Goal: Check status

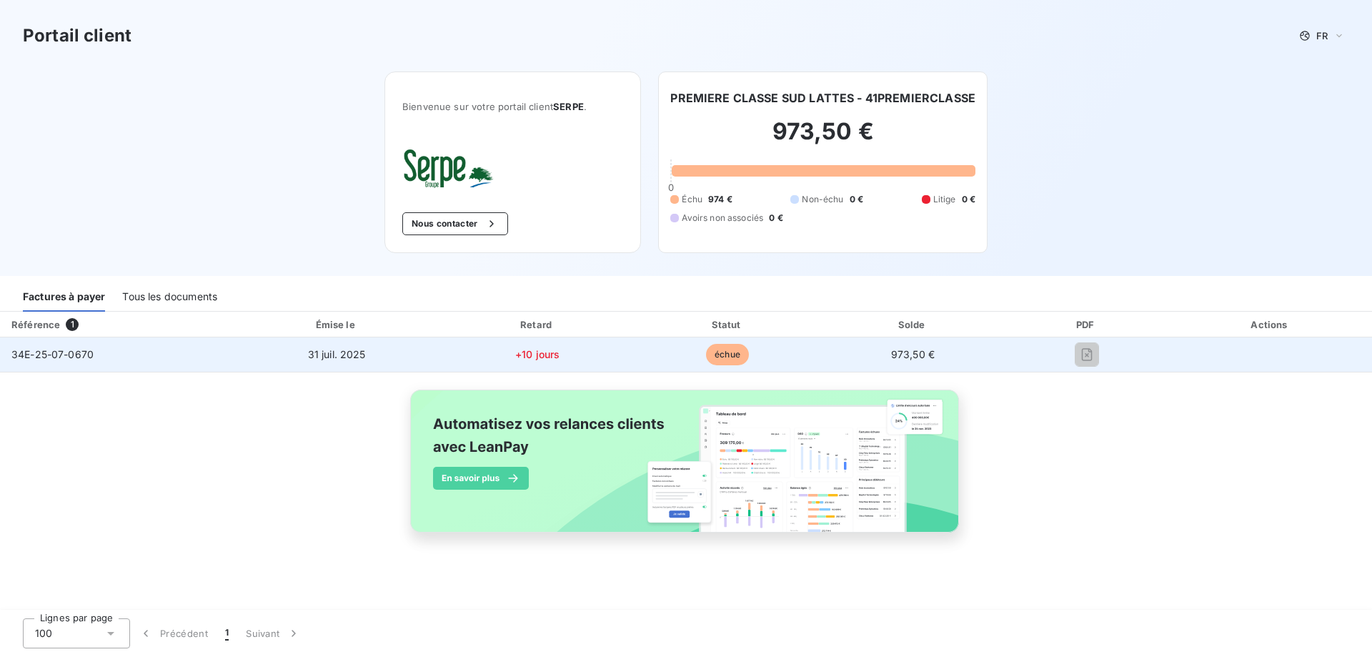
click at [81, 353] on span "34E-25-07-0670" at bounding box center [52, 354] width 82 height 12
click at [328, 354] on span "31 juil. 2025" at bounding box center [337, 354] width 58 height 12
click at [41, 353] on span "34E-25-07-0670" at bounding box center [52, 354] width 82 height 12
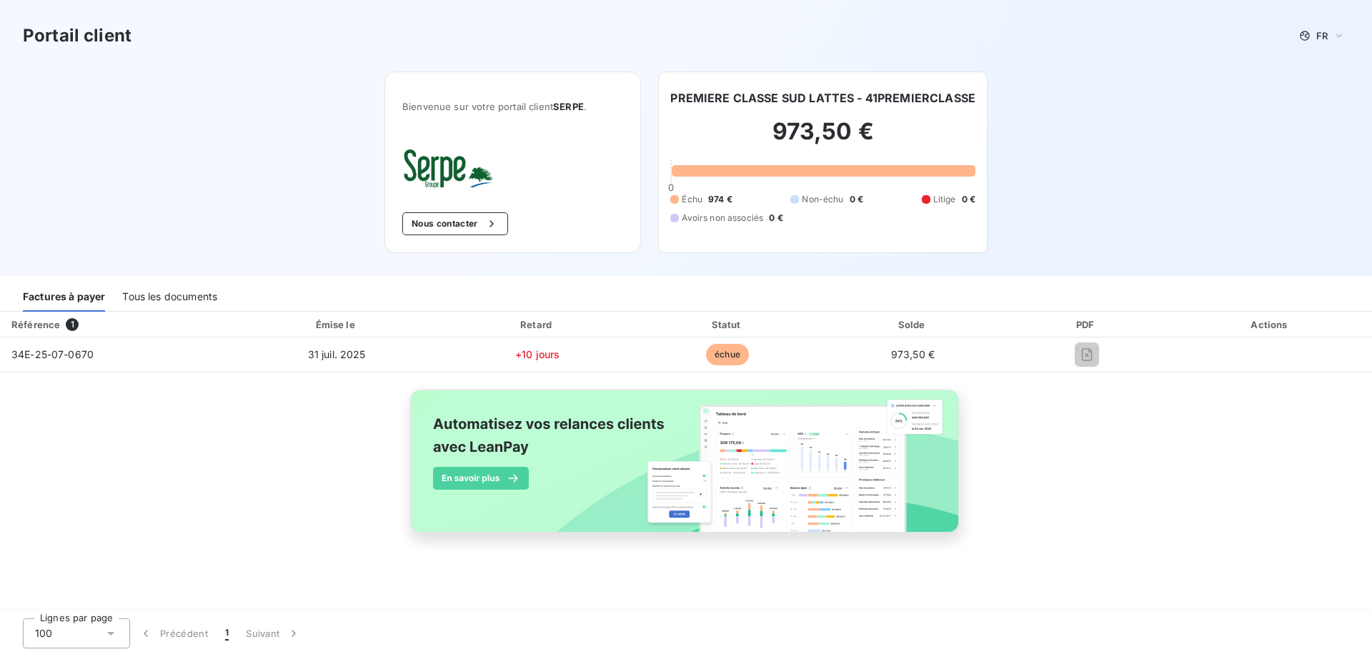
click at [158, 305] on div "Tous les documents" at bounding box center [169, 297] width 95 height 30
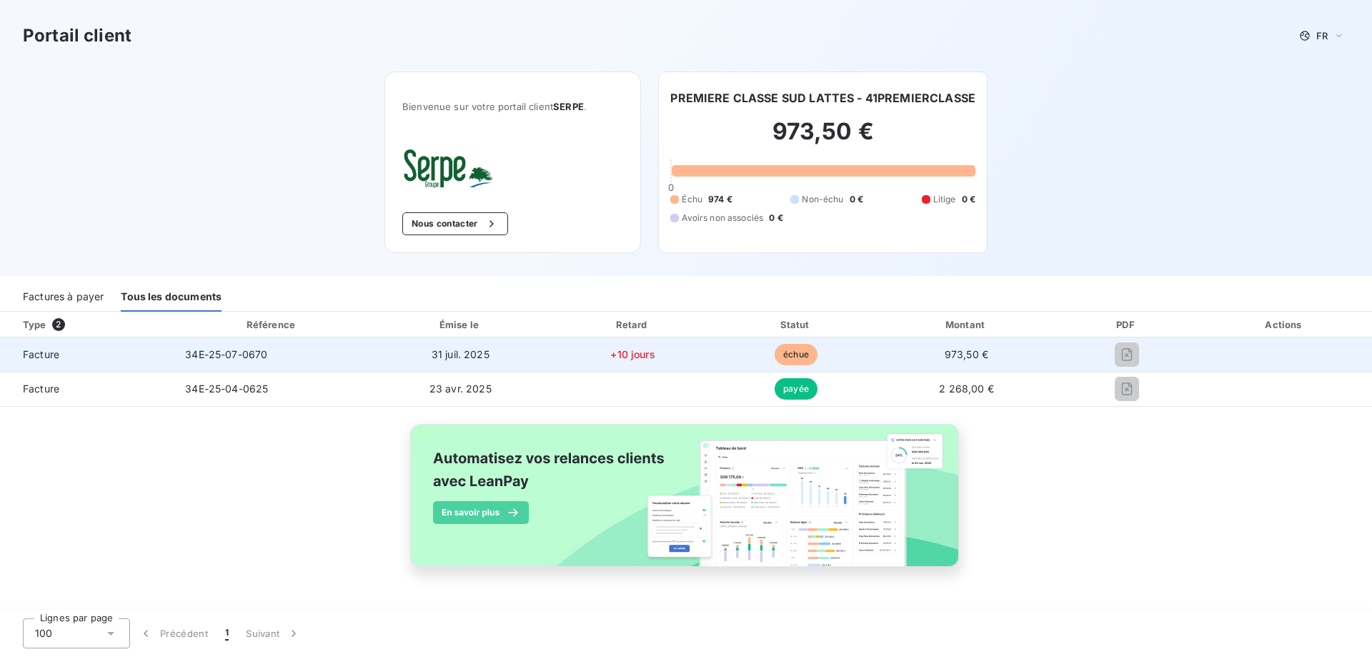
click at [58, 352] on span "Facture" at bounding box center [86, 354] width 151 height 14
click at [53, 353] on span "Facture" at bounding box center [86, 354] width 151 height 14
click at [201, 353] on span "34E-25-07-0670" at bounding box center [226, 354] width 82 height 12
click at [463, 348] on span "31 juil. 2025" at bounding box center [461, 354] width 58 height 12
click at [609, 352] on td "+10 jours" at bounding box center [632, 354] width 165 height 34
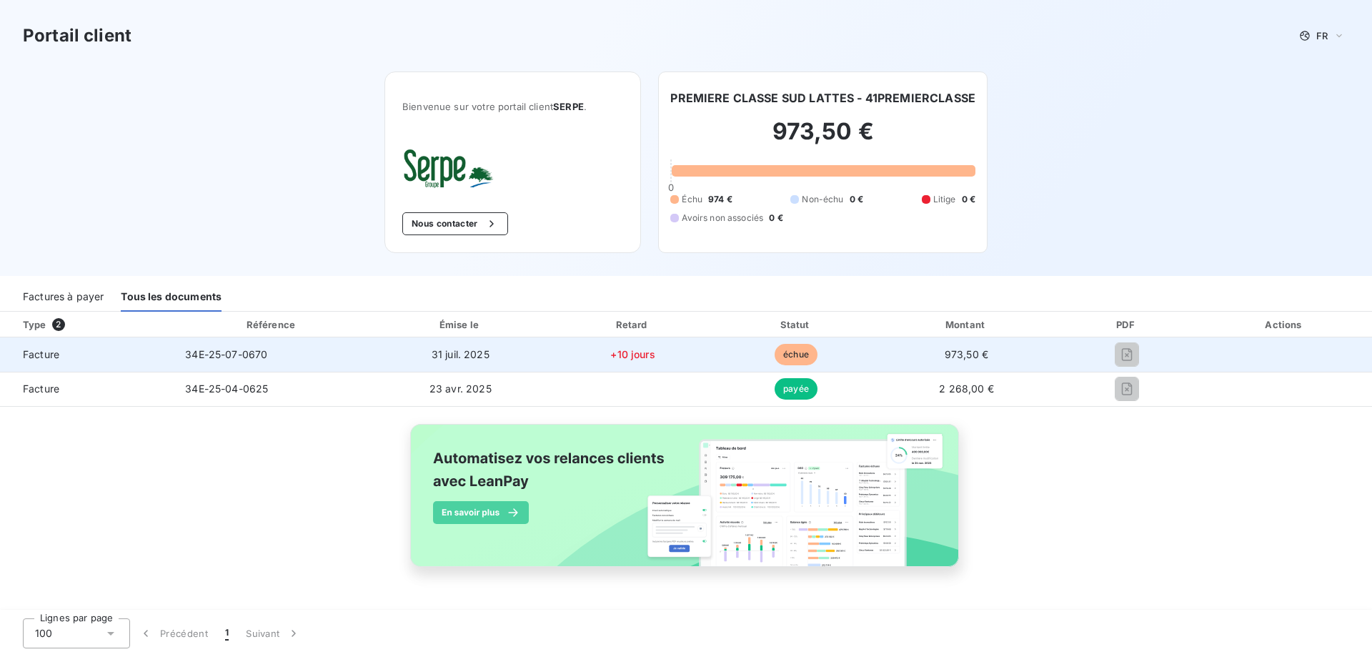
click at [790, 347] on span "échue" at bounding box center [795, 354] width 43 height 21
